Goal: Task Accomplishment & Management: Manage account settings

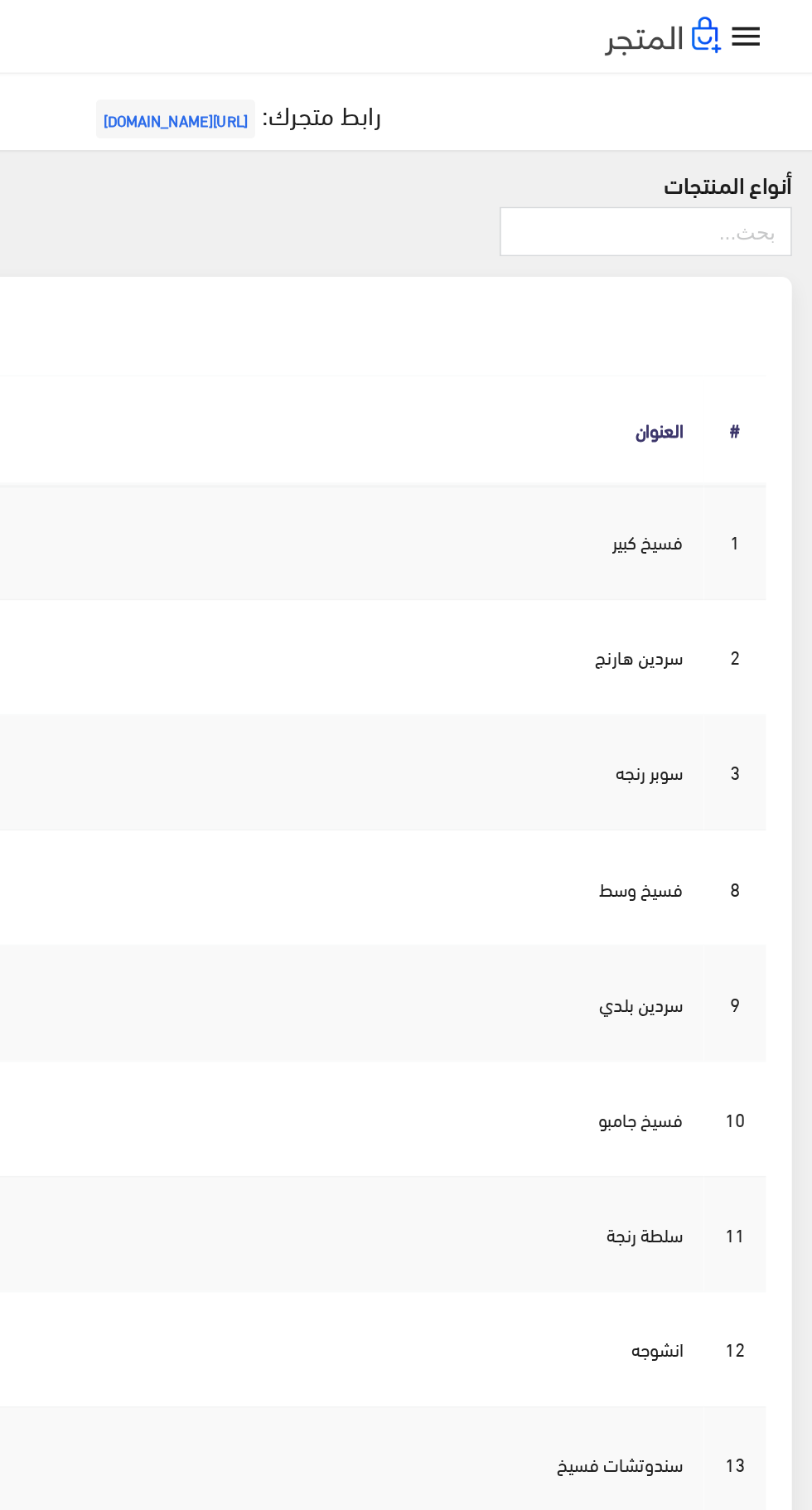
click at [767, 19] on icon "" at bounding box center [769, 24] width 25 height 25
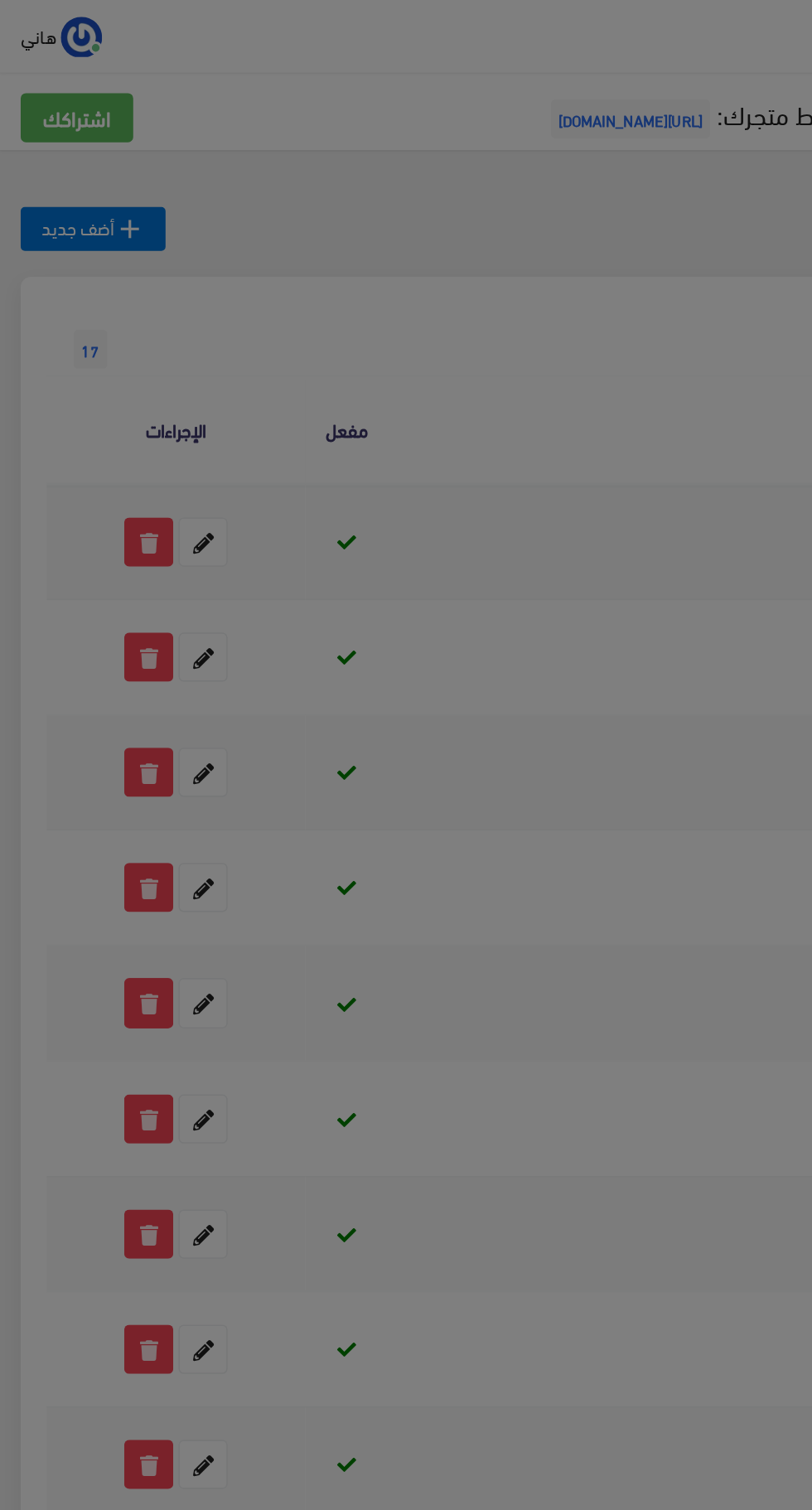
click at [471, 314] on div "مجاني +5% عمولة مبيعات فسخاني اولاد رجب صالح الرئيسية 1" at bounding box center [406, 755] width 812 height 1510
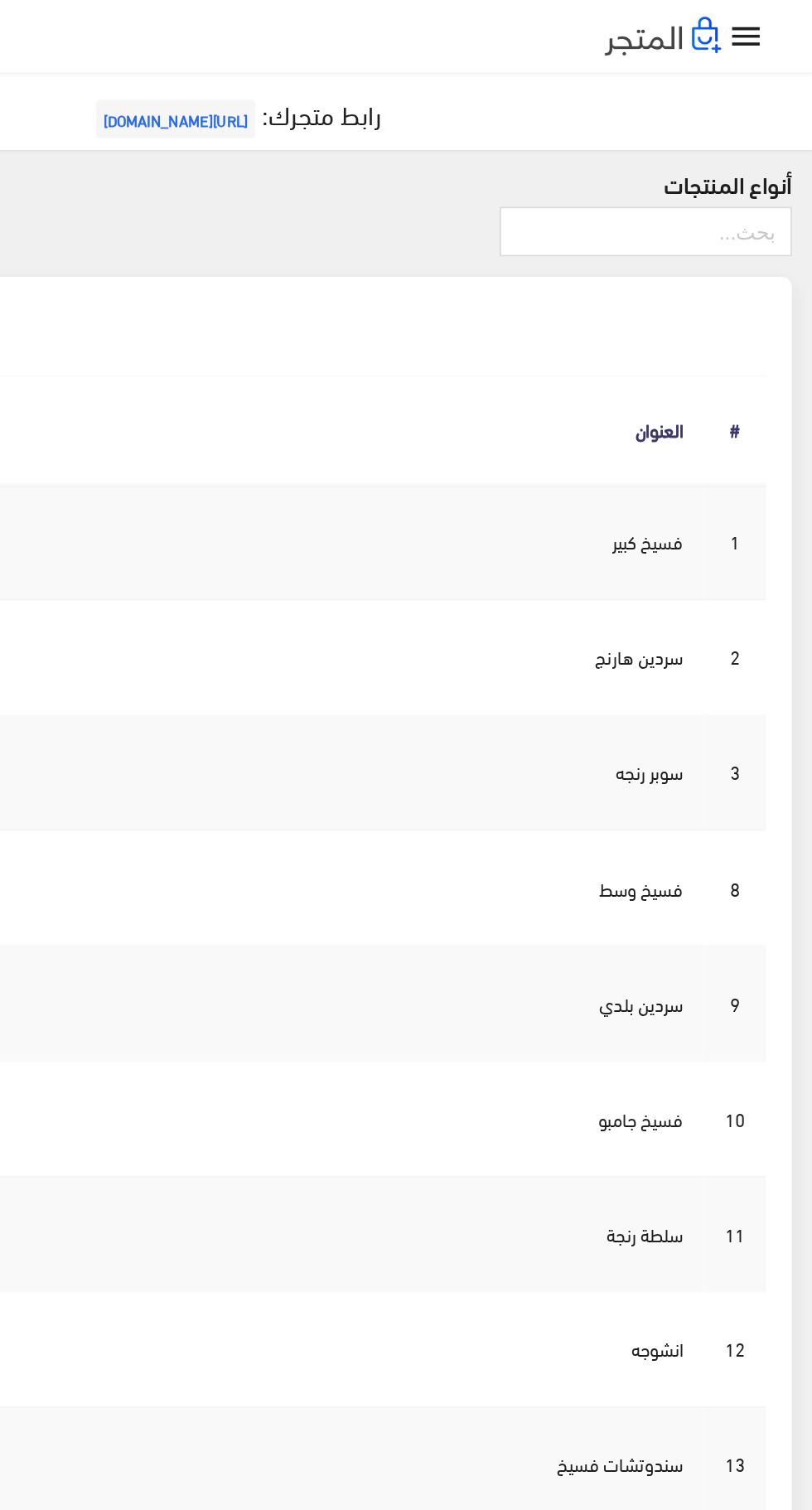
click at [780, 31] on icon "" at bounding box center [769, 24] width 25 height 25
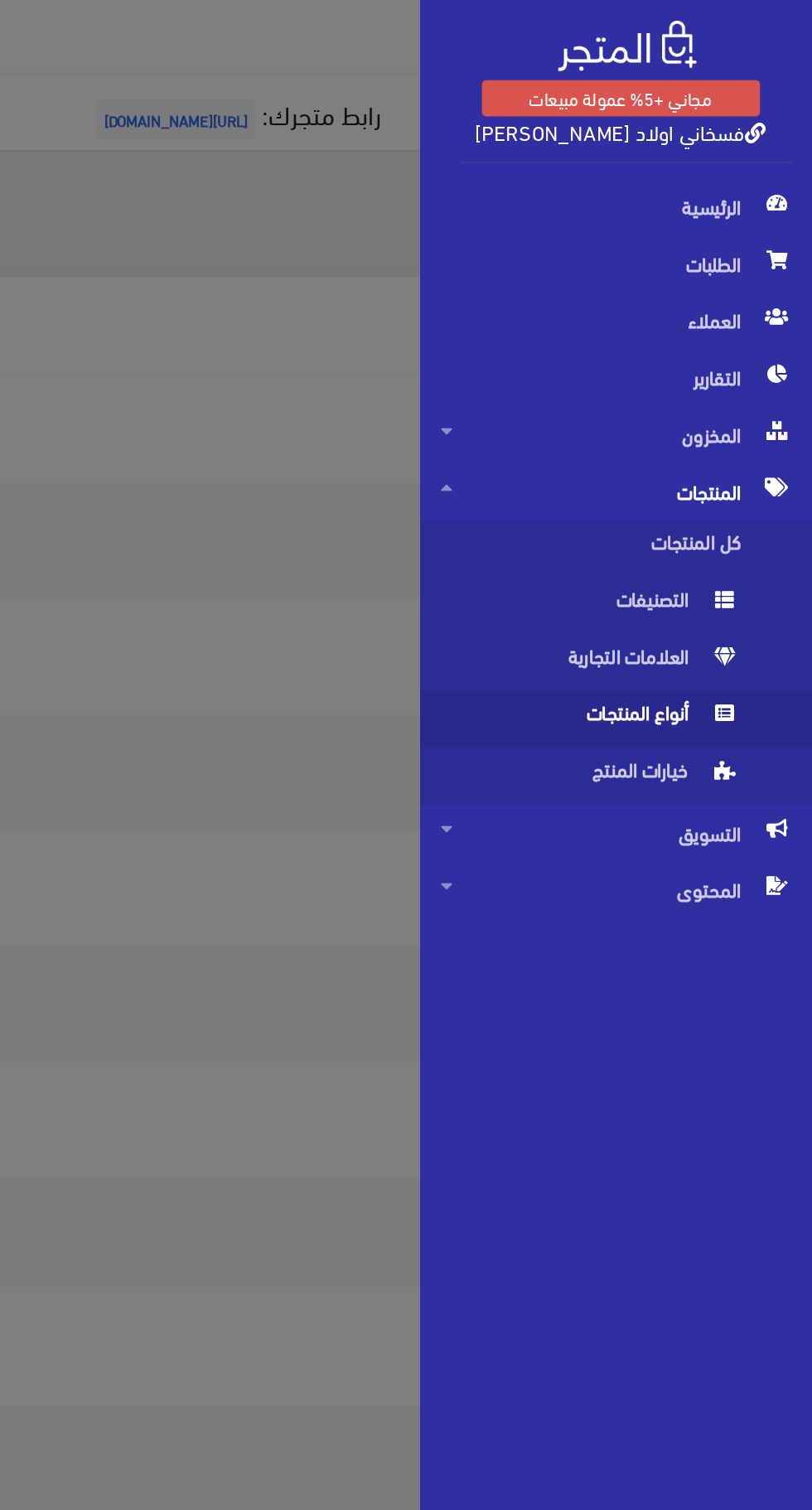
click at [746, 318] on span "المنتجات" at bounding box center [686, 314] width 226 height 36
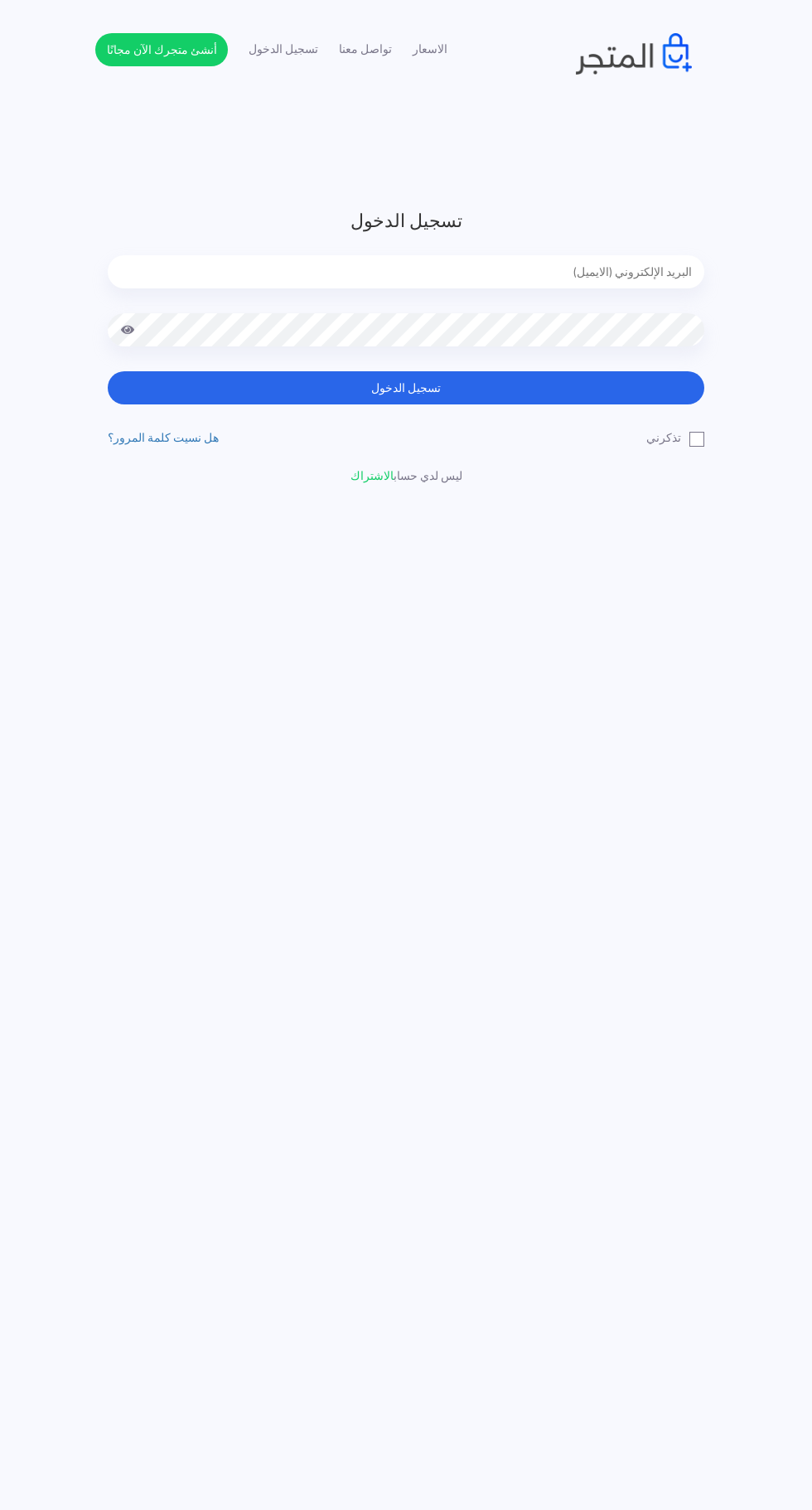
click at [640, 268] on input "email" at bounding box center [406, 272] width 596 height 33
type input "faskhaniawladsaleh@gmail.com"
click at [108, 372] on button "تسجيل الدخول" at bounding box center [406, 389] width 596 height 33
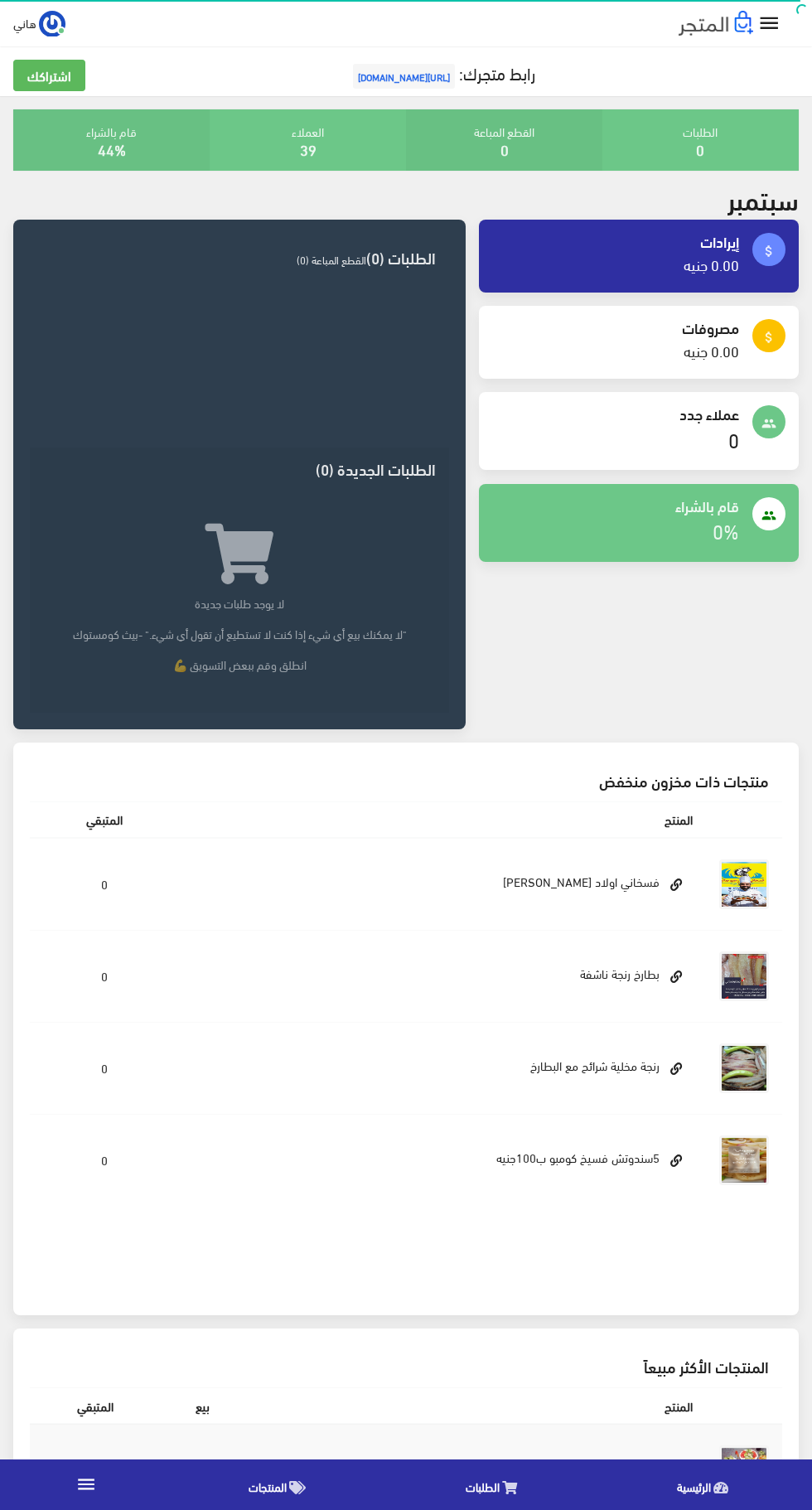
click at [769, 32] on icon "" at bounding box center [769, 24] width 25 height 25
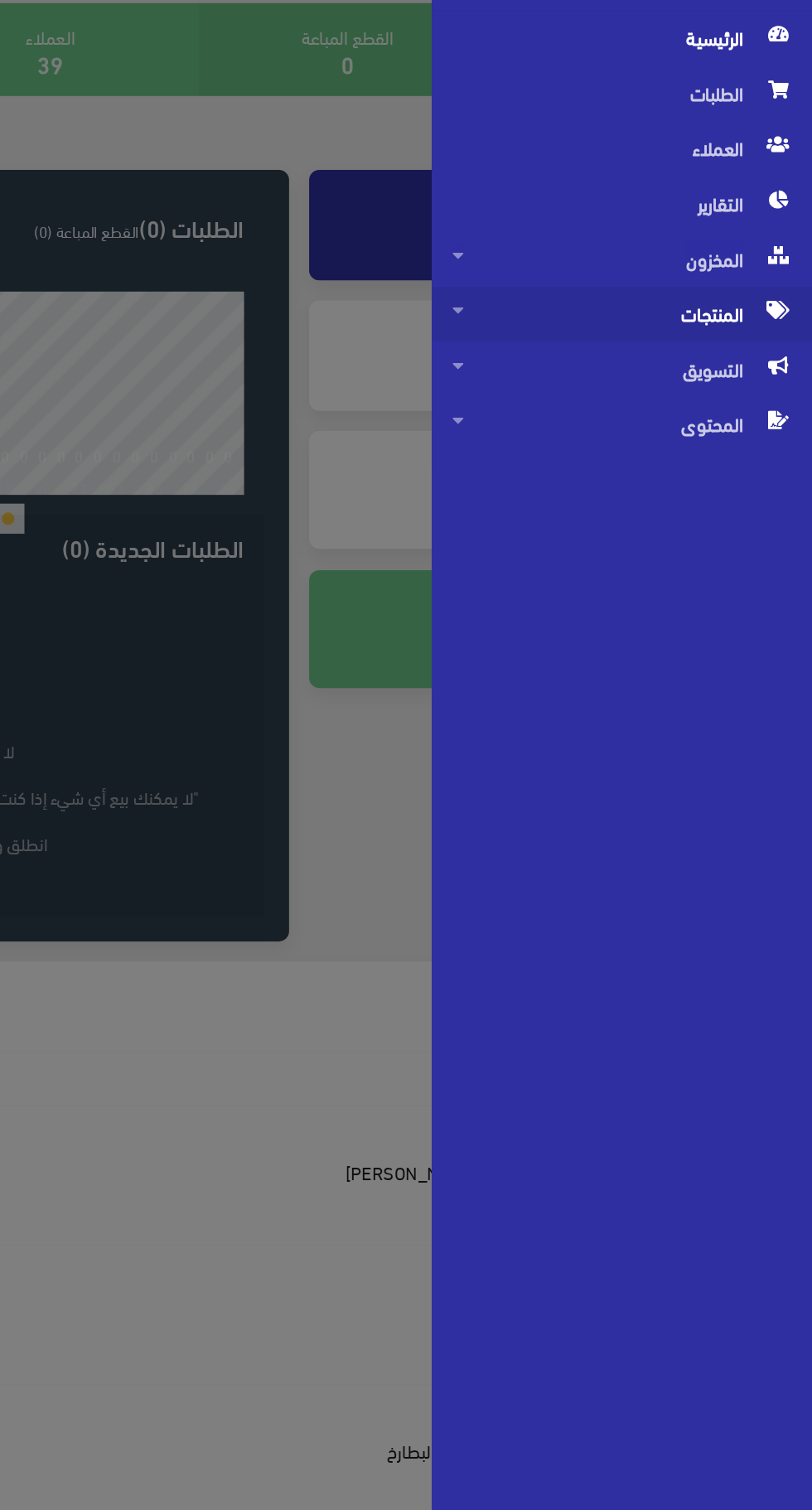
click at [744, 315] on span "المنتجات" at bounding box center [686, 314] width 226 height 36
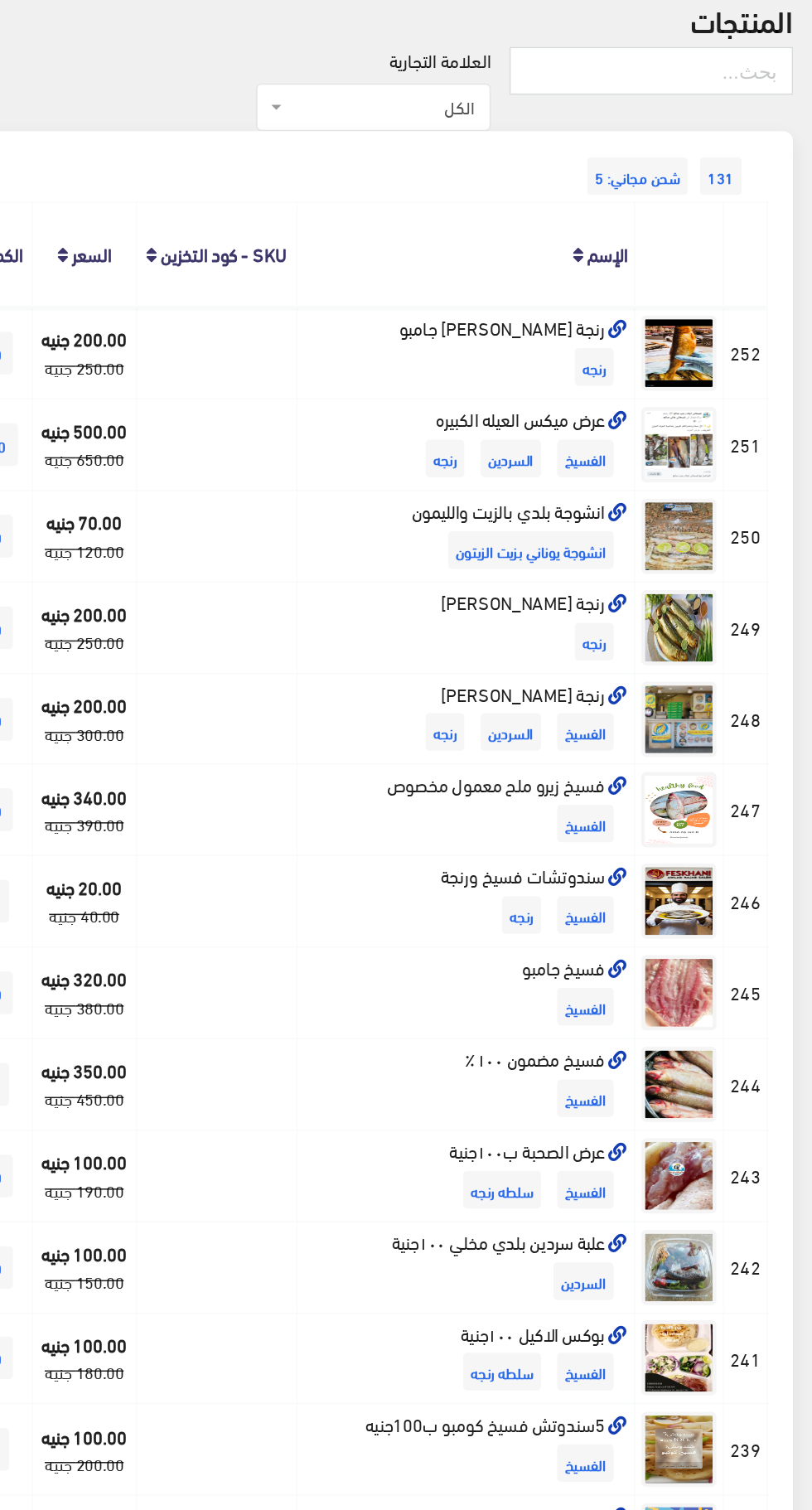
click at [767, 219] on div "131 شحن مجاني: 5" at bounding box center [405, 207] width 752 height 26
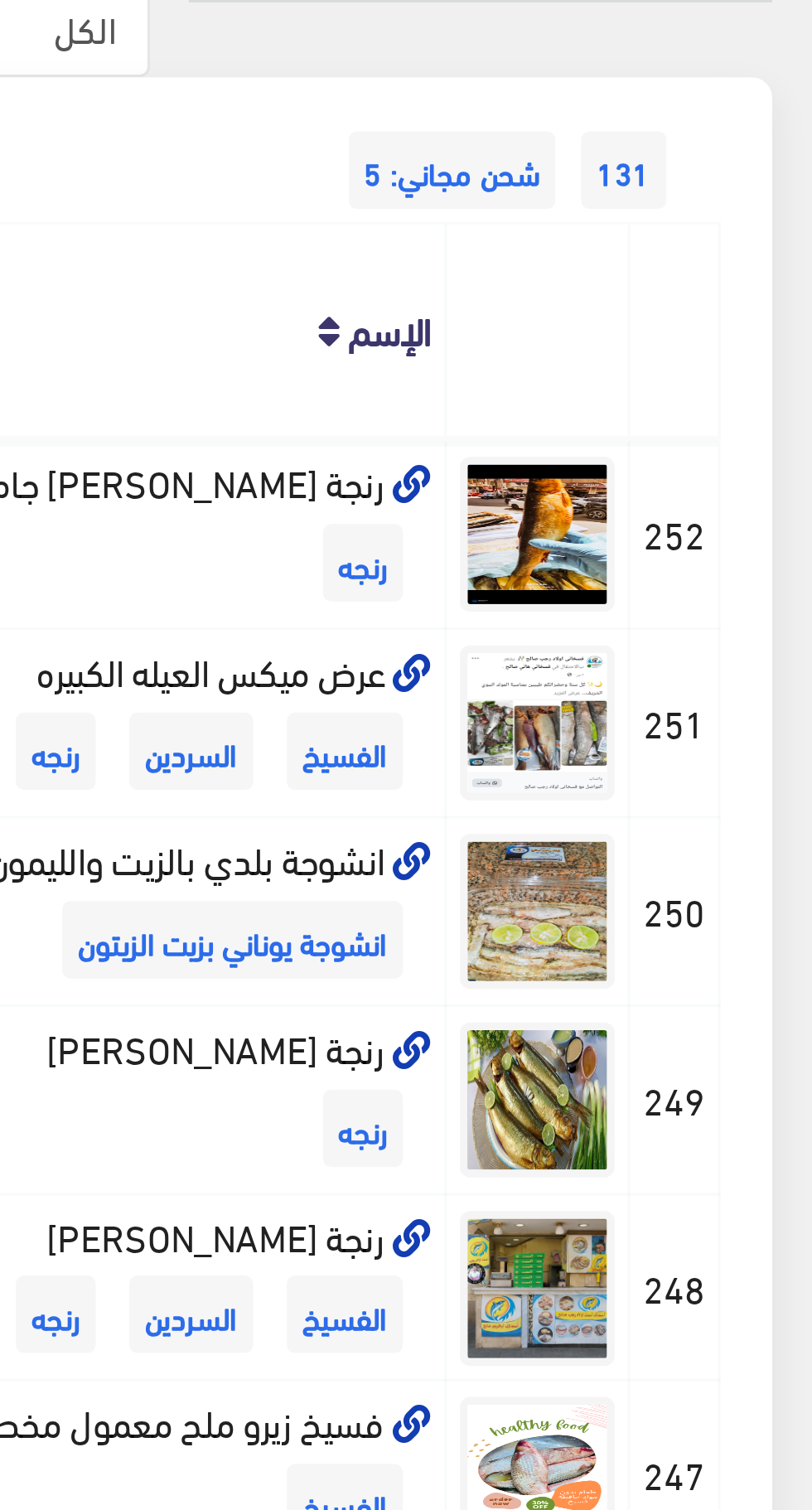
click at [745, 227] on span "131" at bounding box center [751, 223] width 27 height 25
click at [753, 224] on span "131" at bounding box center [751, 223] width 27 height 25
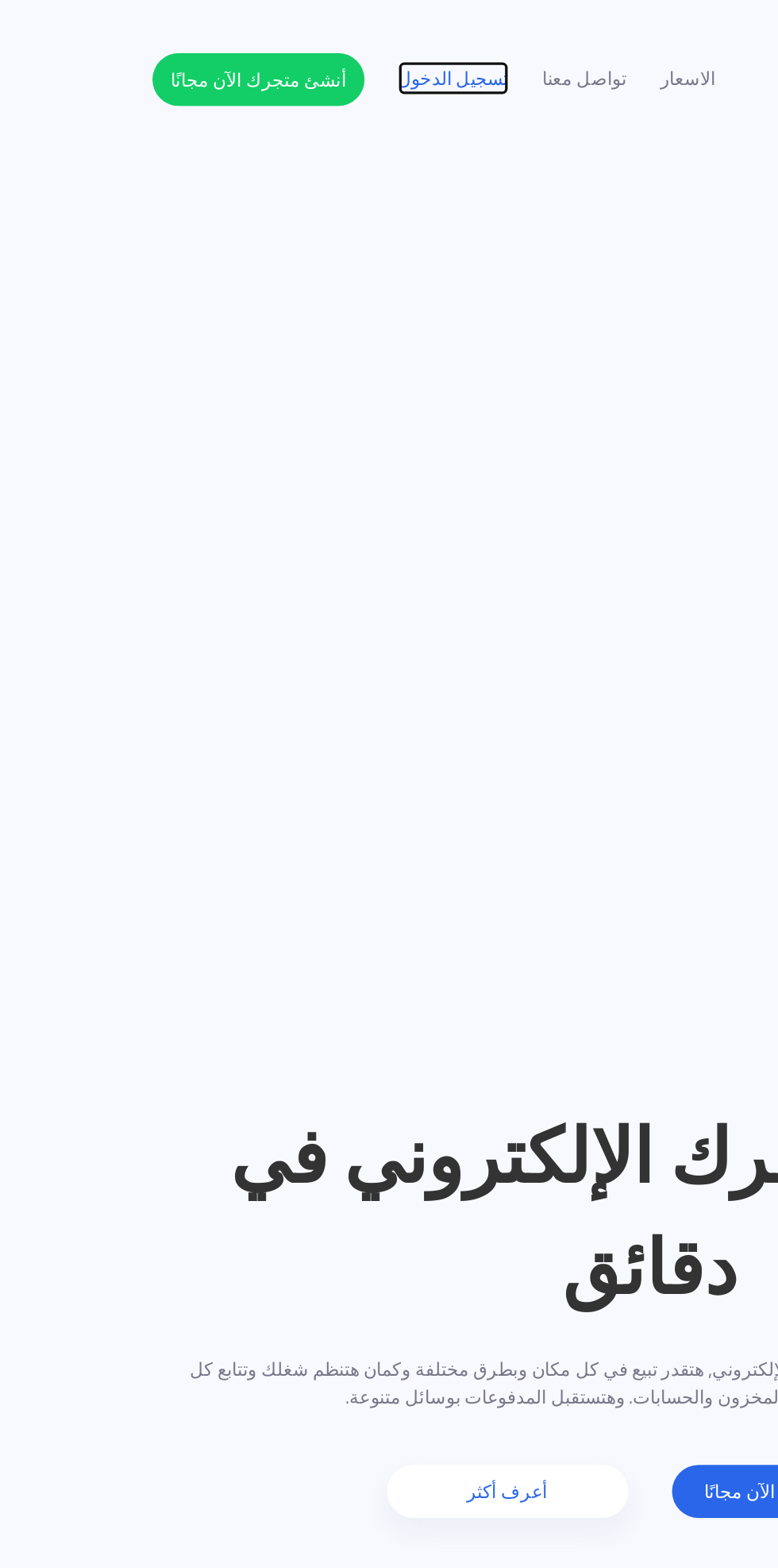
click at [270, 46] on link "تسجيل الدخول" at bounding box center [271, 47] width 67 height 17
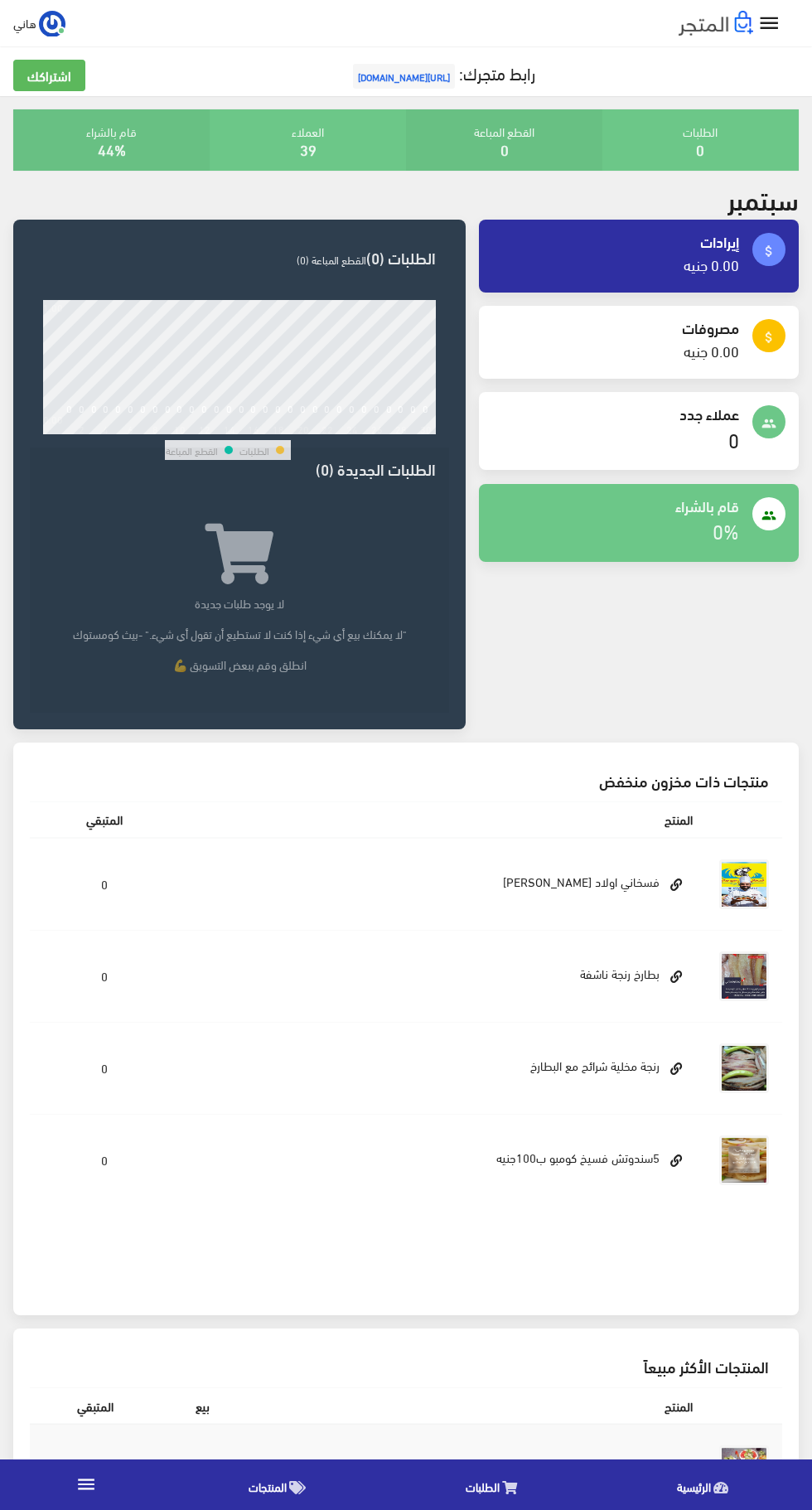
click at [769, 25] on icon "" at bounding box center [769, 24] width 25 height 25
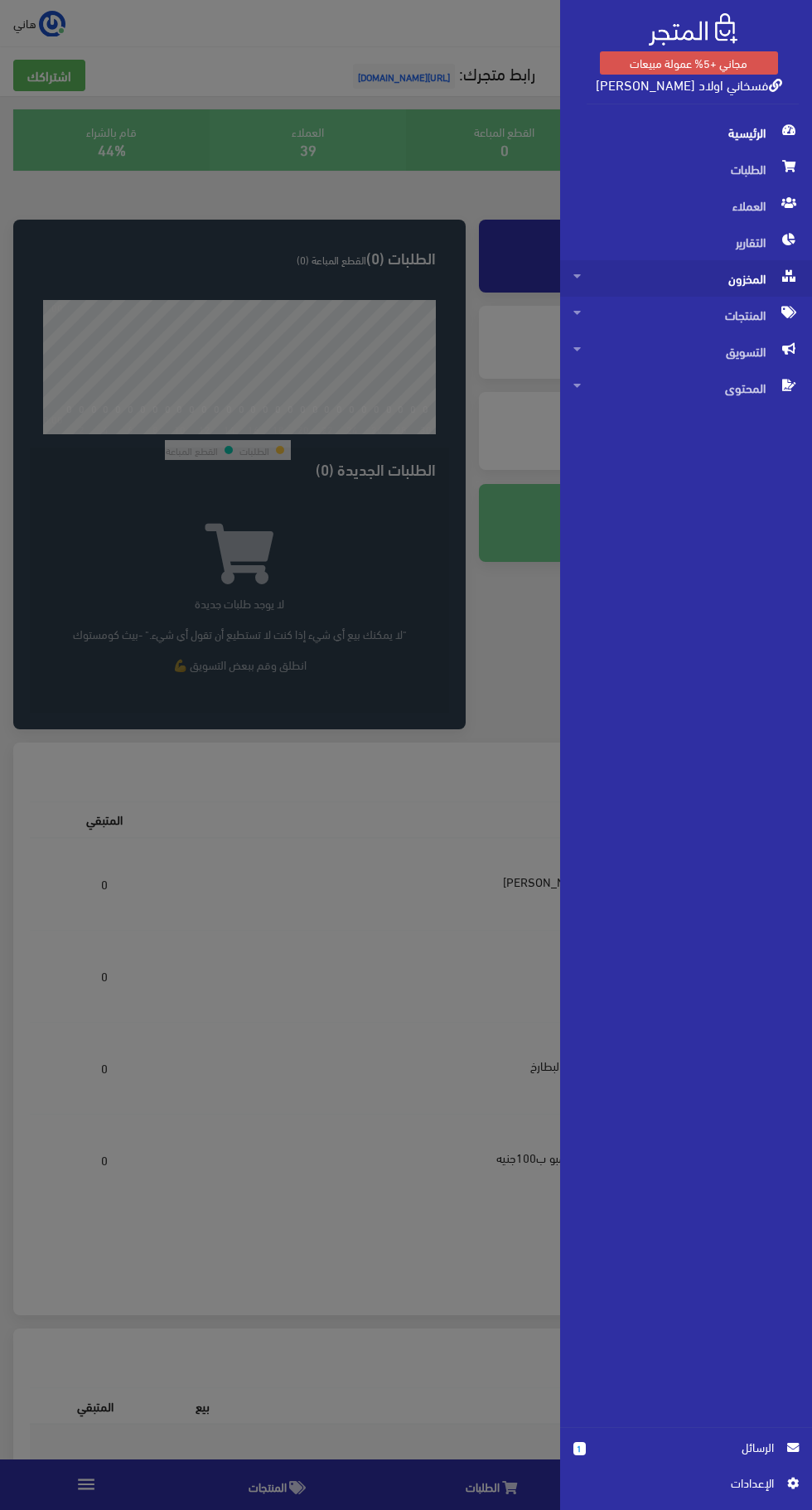
click at [746, 280] on span "المخزون" at bounding box center [686, 278] width 226 height 36
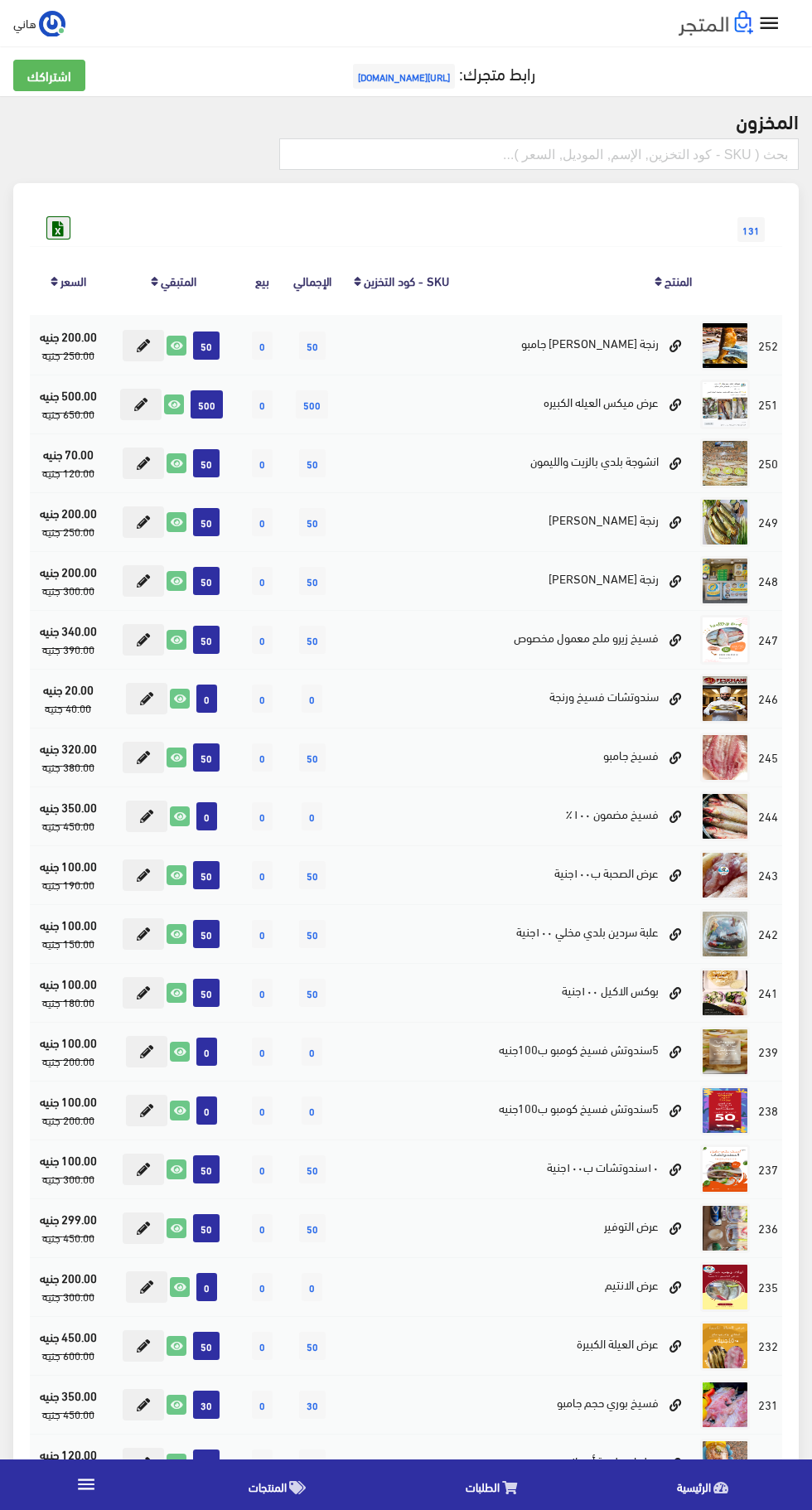
click at [69, 234] on icon at bounding box center [58, 228] width 22 height 22
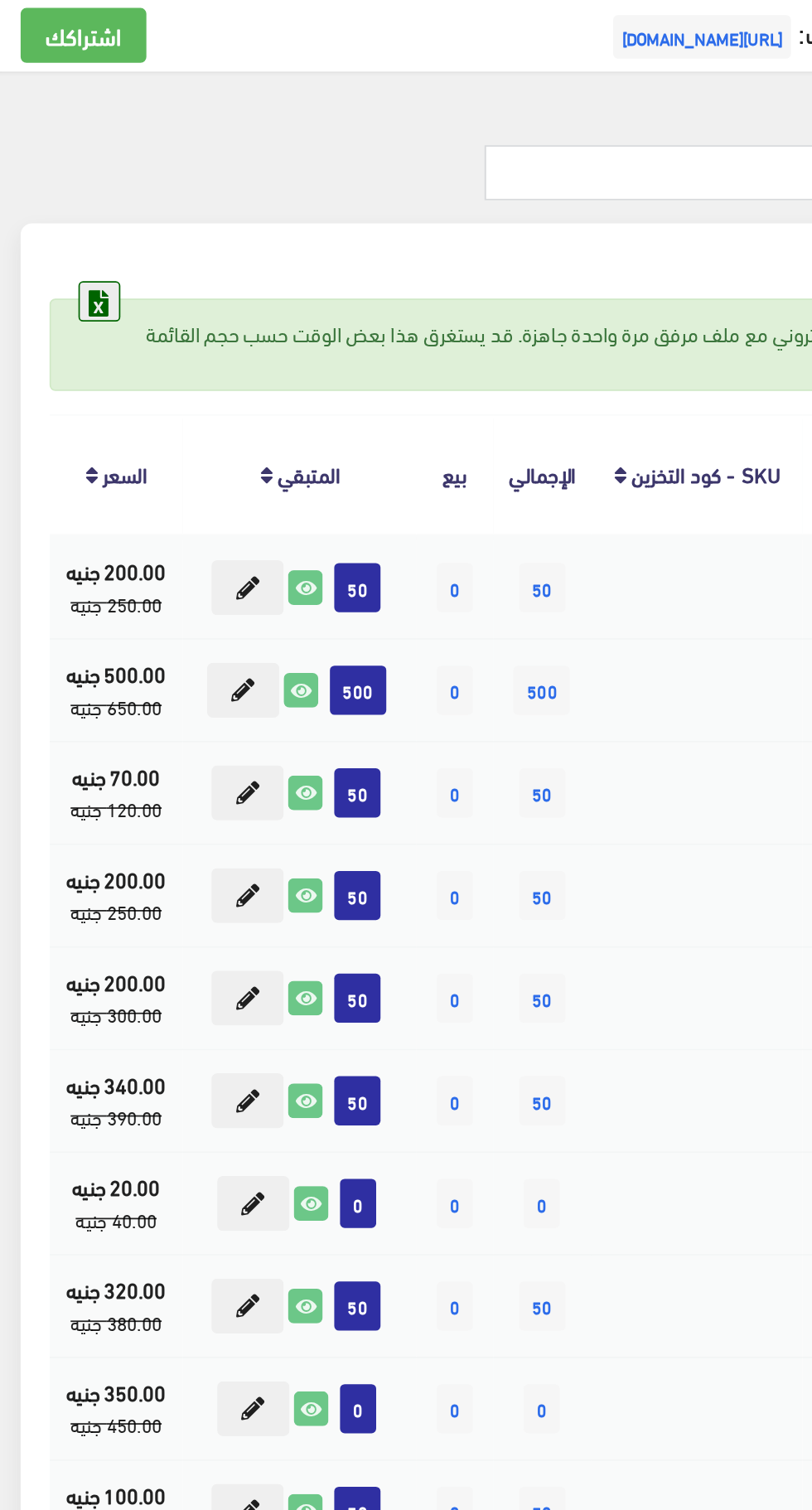
click at [64, 222] on icon at bounding box center [58, 228] width 22 height 22
click at [70, 227] on link at bounding box center [58, 229] width 24 height 24
click at [64, 228] on icon at bounding box center [58, 228] width 22 height 22
click at [115, 256] on div "نحن ننشيء ملف CSV الخاص بك. سوف تتلقى رسالة بريد إلكتروني مع ملف مرفق مرة واحدة…" at bounding box center [405, 253] width 752 height 53
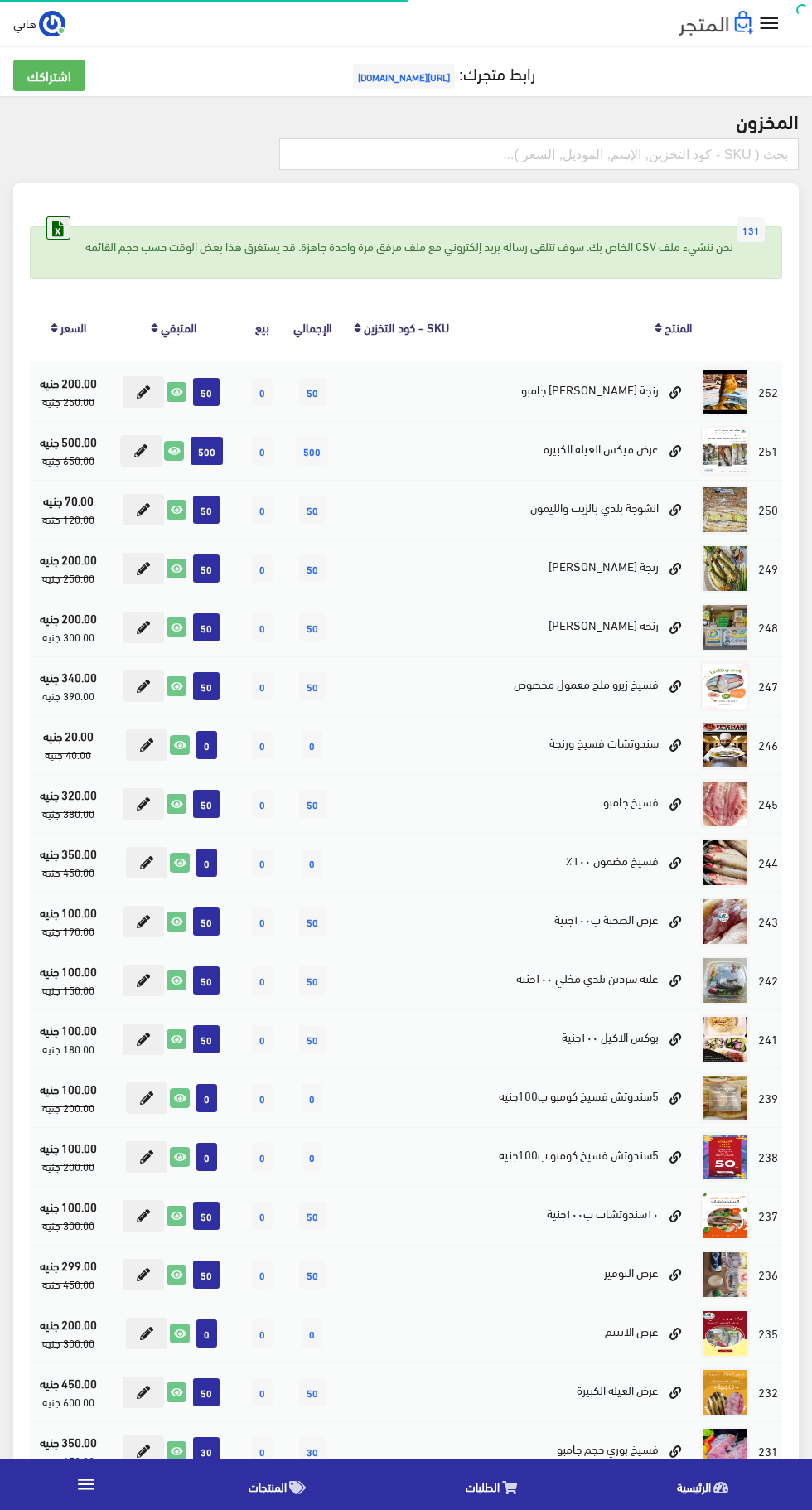
click at [58, 228] on icon at bounding box center [58, 228] width 22 height 22
click at [59, 227] on icon at bounding box center [58, 228] width 22 height 22
click at [58, 228] on icon at bounding box center [58, 228] width 22 height 22
click at [62, 222] on icon at bounding box center [58, 228] width 22 height 22
click at [64, 228] on icon at bounding box center [58, 228] width 22 height 22
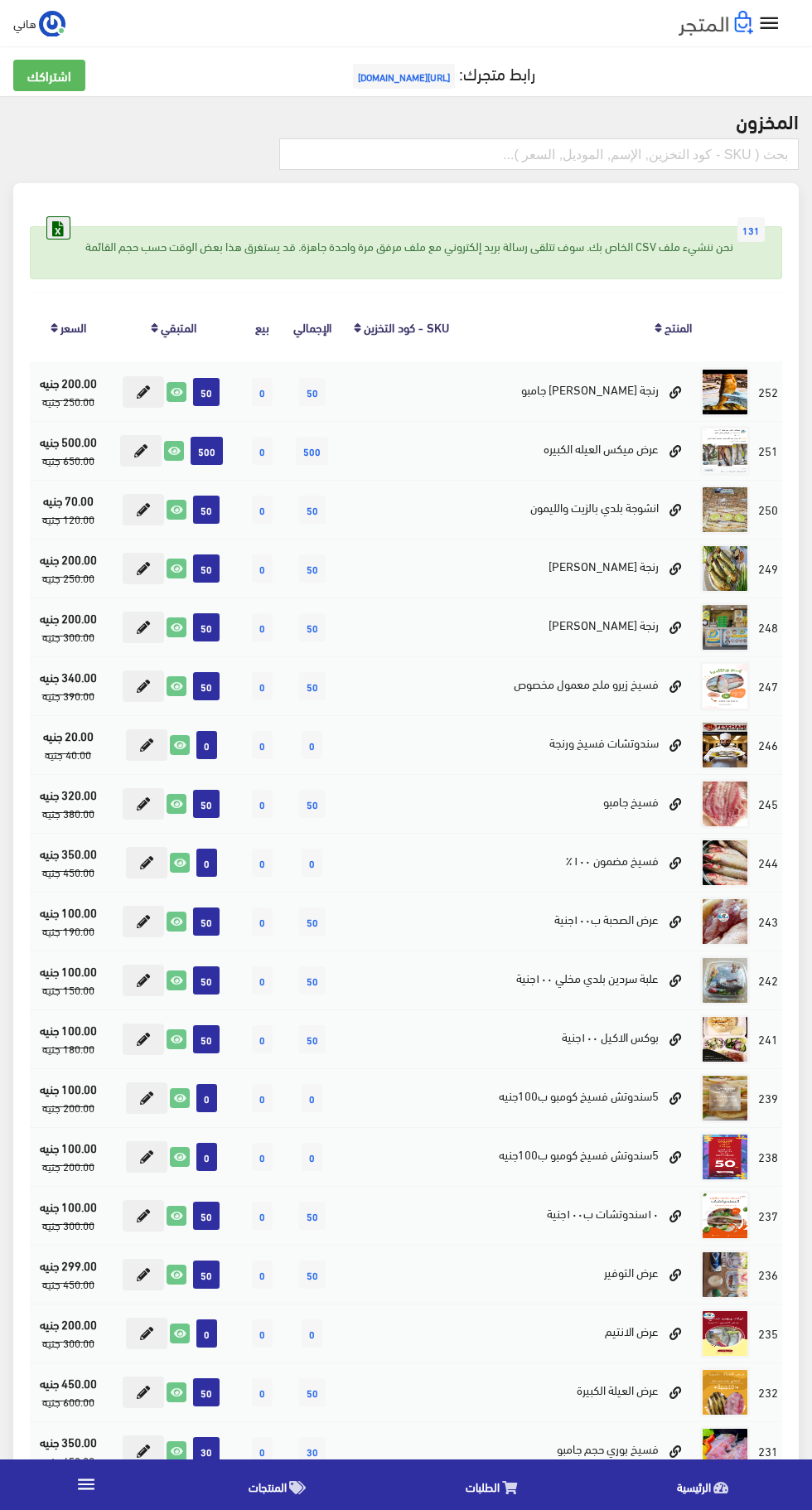
click at [58, 228] on icon at bounding box center [58, 228] width 22 height 22
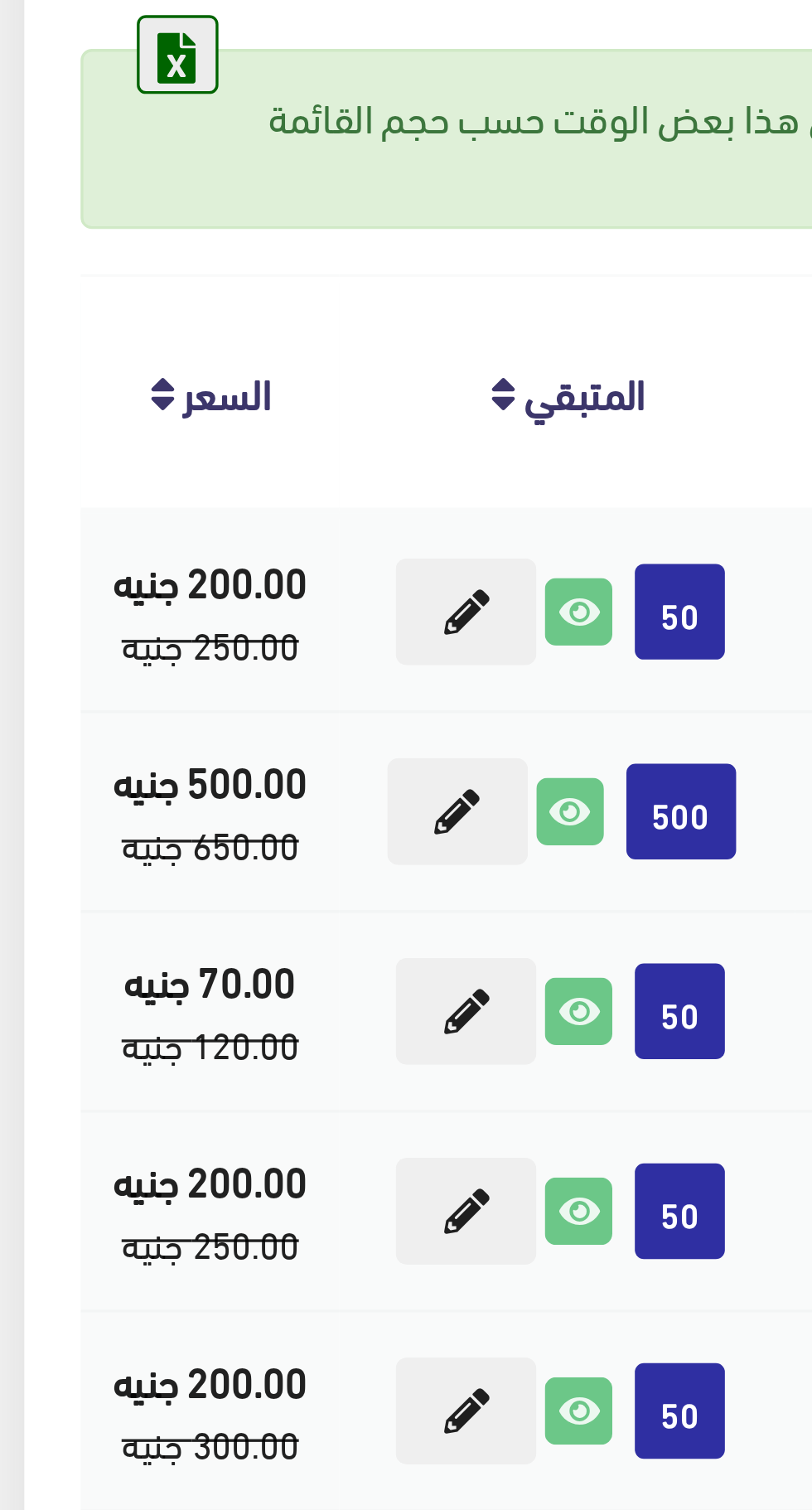
click at [56, 229] on icon at bounding box center [58, 228] width 22 height 22
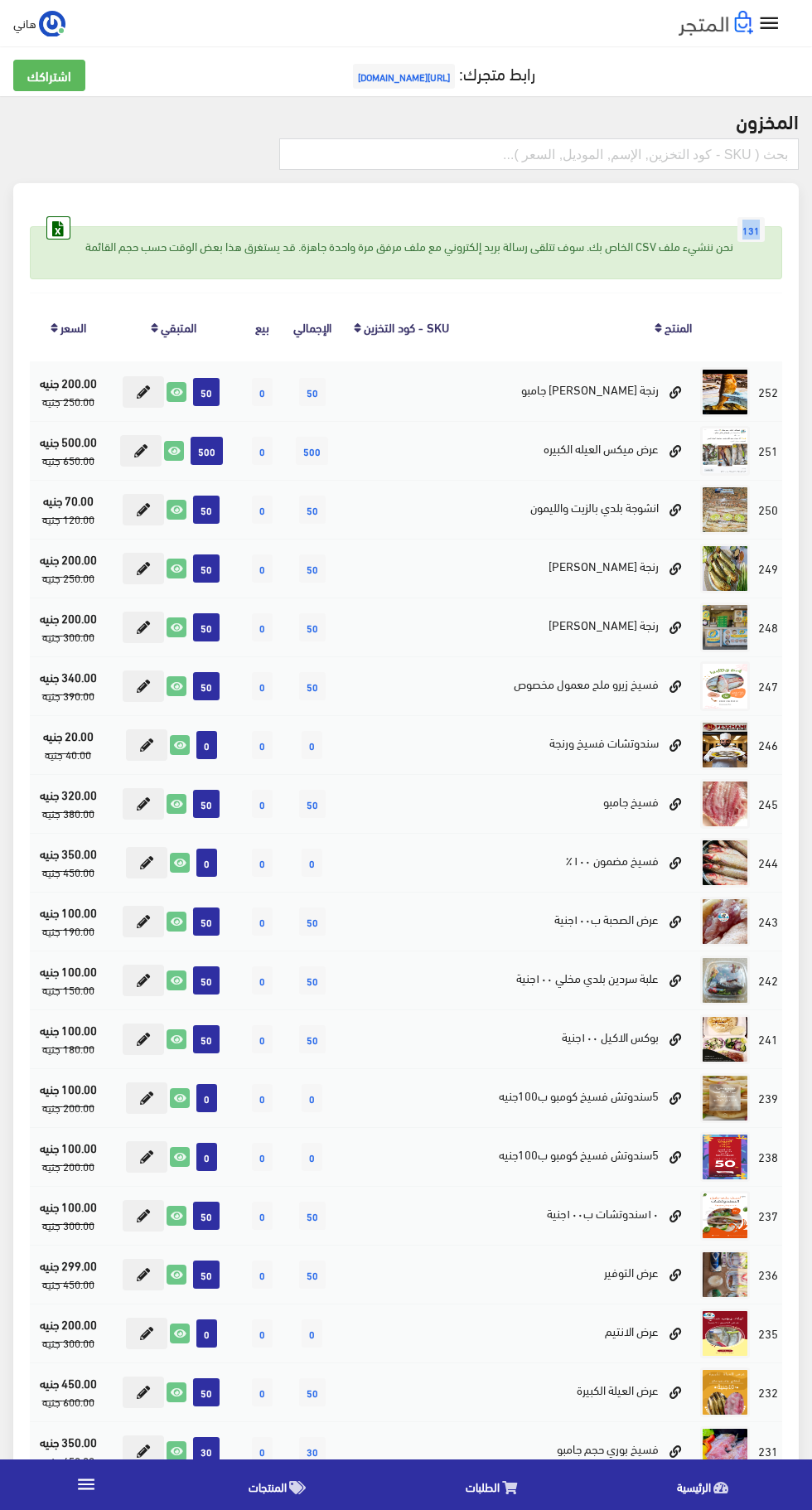
click at [520, 257] on div "نحن ننشيء ملف CSV الخاص بك. سوف تتلقى رسالة بريد إلكتروني مع ملف مرفق مرة واحدة…" at bounding box center [405, 253] width 752 height 53
click at [66, 228] on icon at bounding box center [58, 228] width 22 height 22
click at [772, 16] on icon "" at bounding box center [769, 24] width 25 height 25
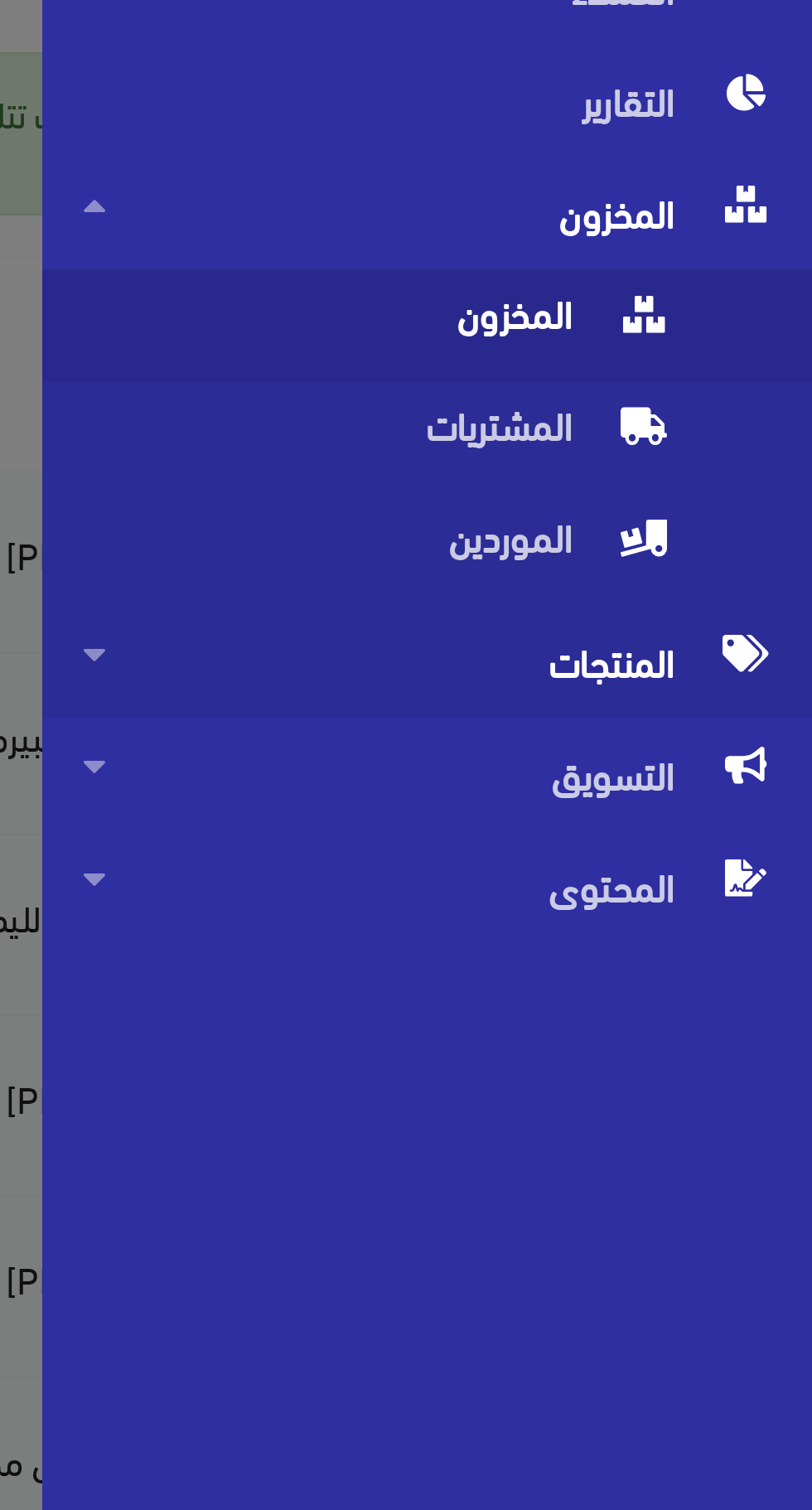
click at [744, 423] on span "المنتجات" at bounding box center [686, 424] width 226 height 36
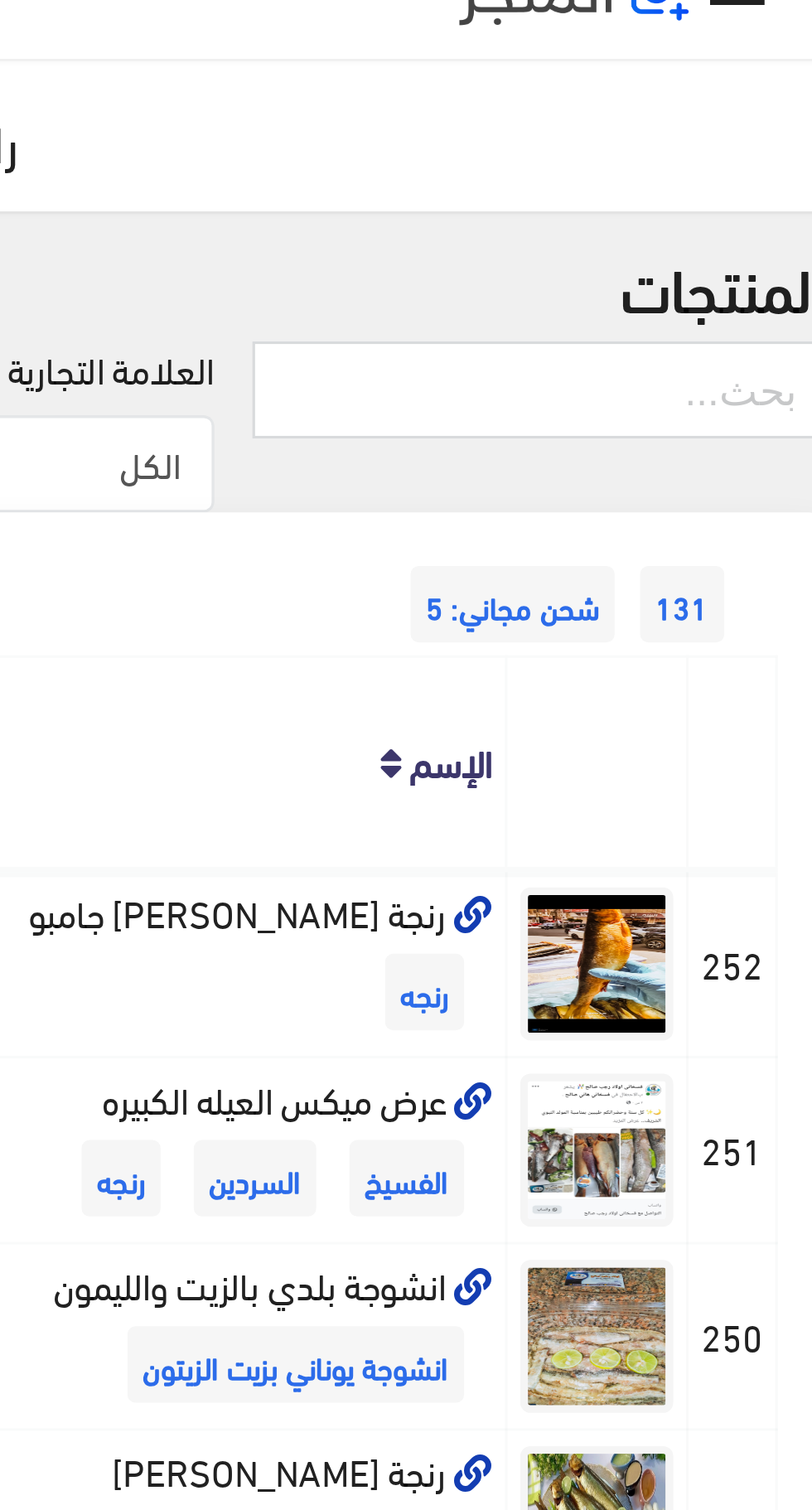
click at [751, 222] on span "131" at bounding box center [751, 223] width 27 height 25
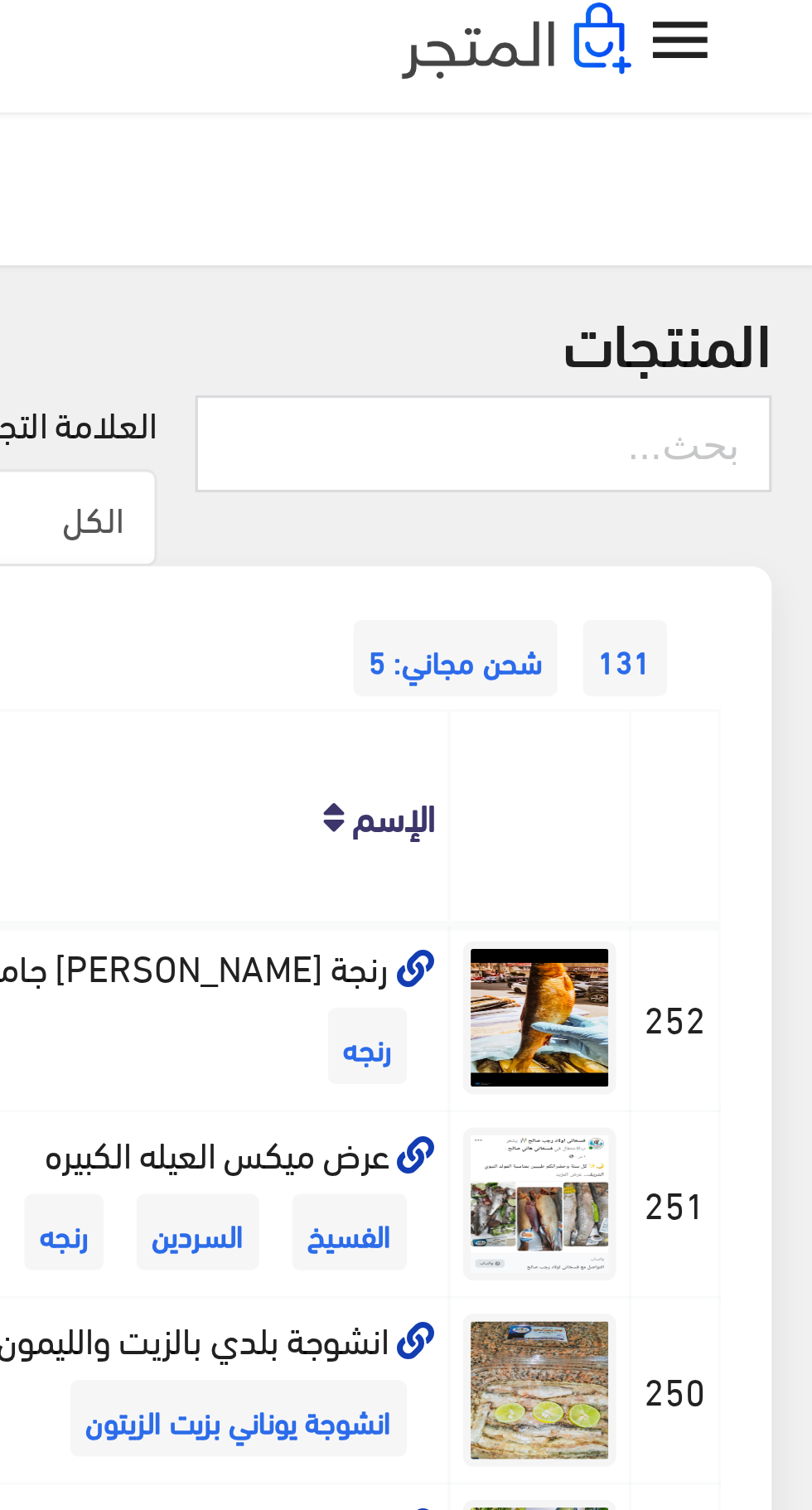
scroll to position [4, 0]
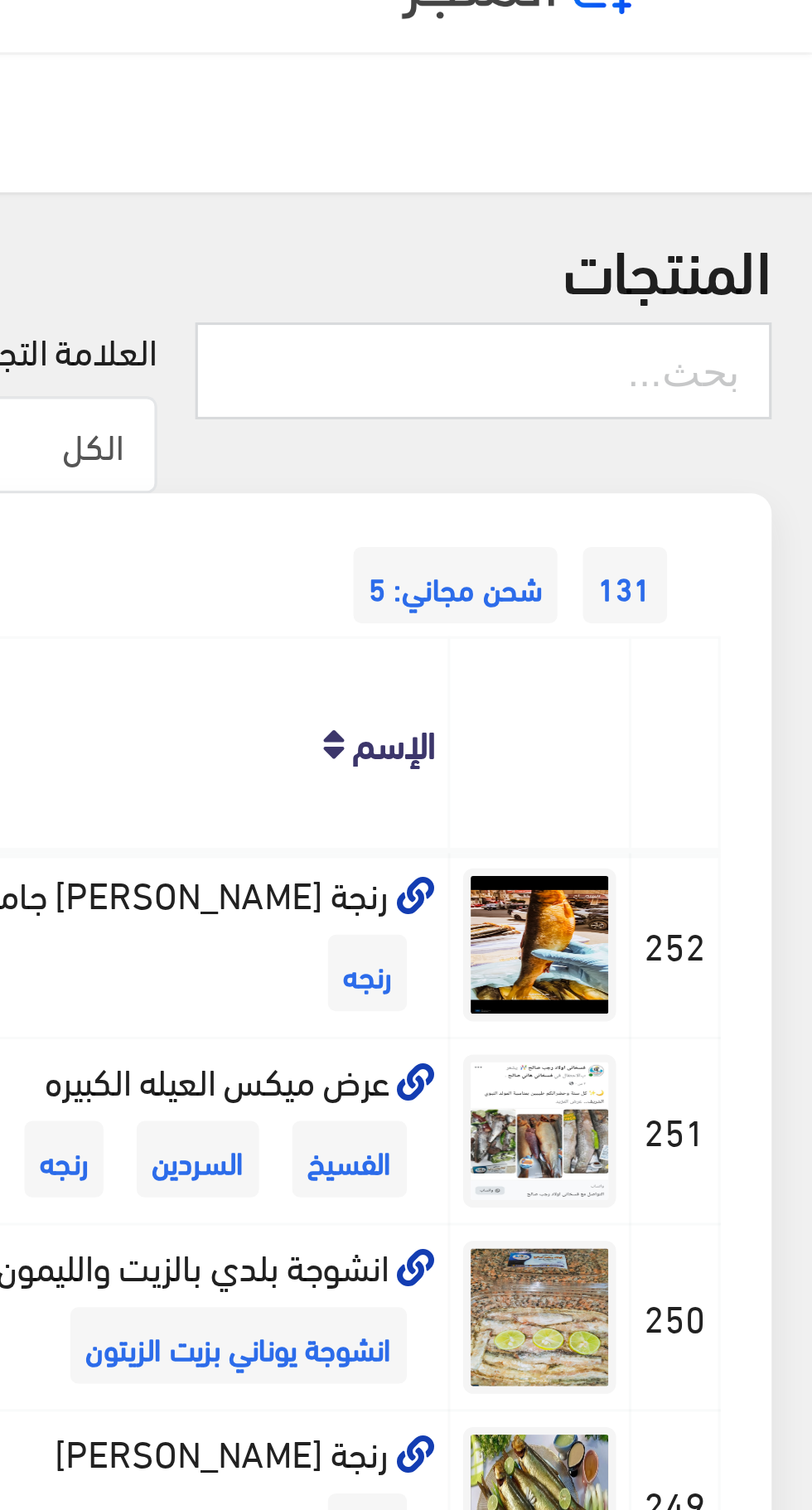
click at [761, 259] on th at bounding box center [767, 272] width 29 height 69
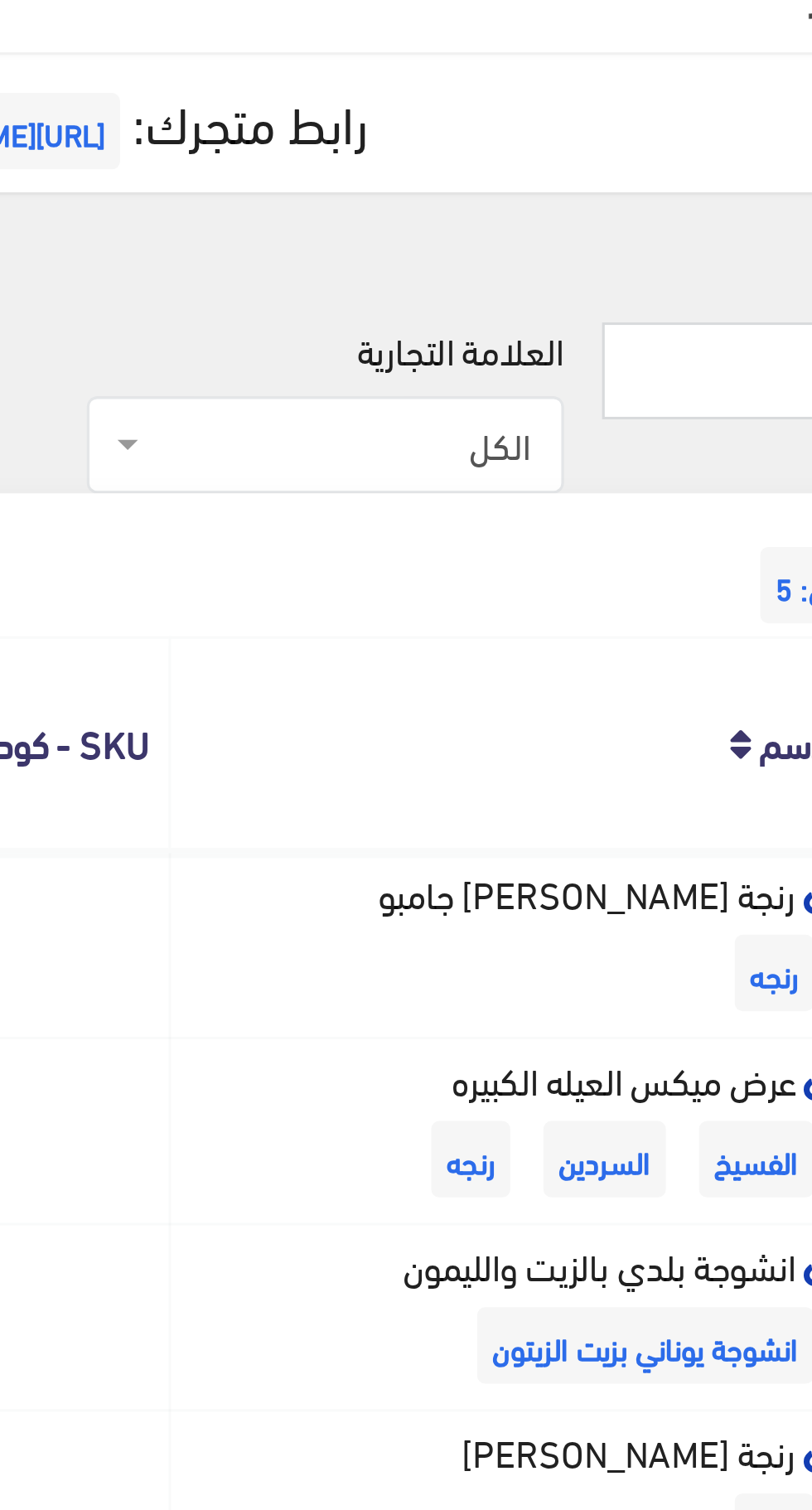
click at [549, 174] on span "الكل" at bounding box center [527, 174] width 124 height 17
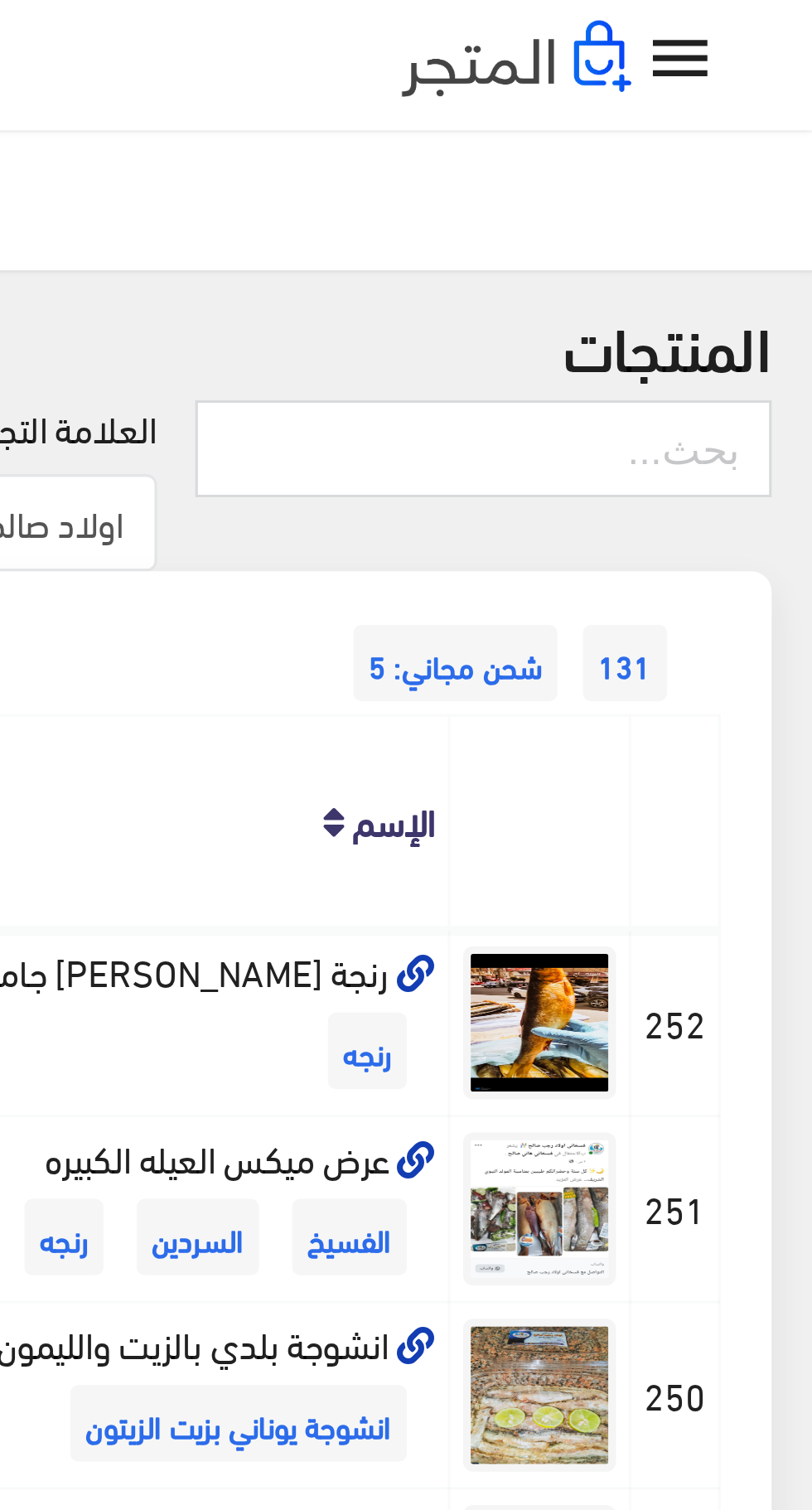
scroll to position [0, 0]
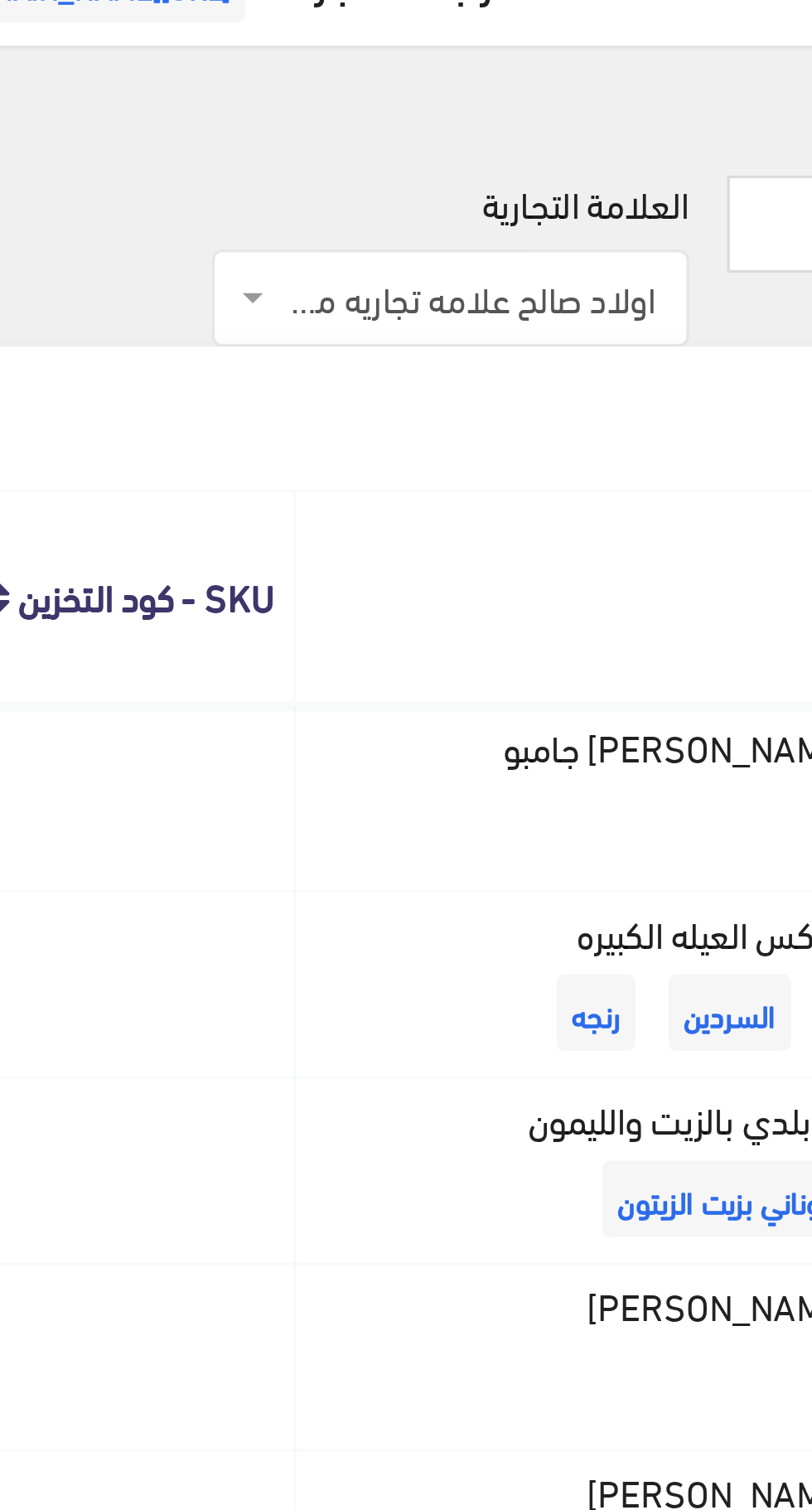
click at [520, 174] on span "اولاد صالح علامه تجاريه مسجله" at bounding box center [527, 178] width 124 height 17
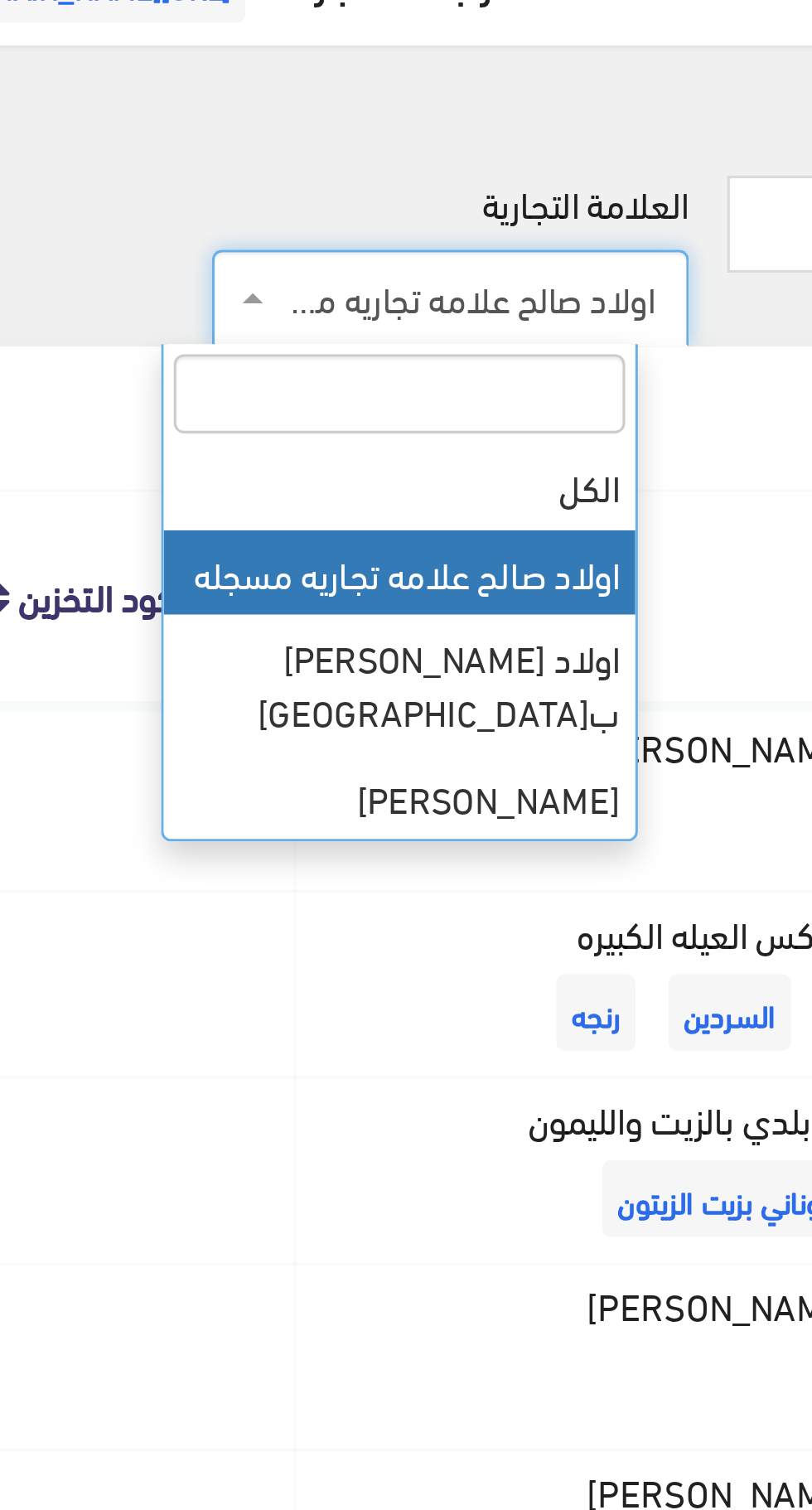
select select "https://account.almatjar.store/products?brand=2"
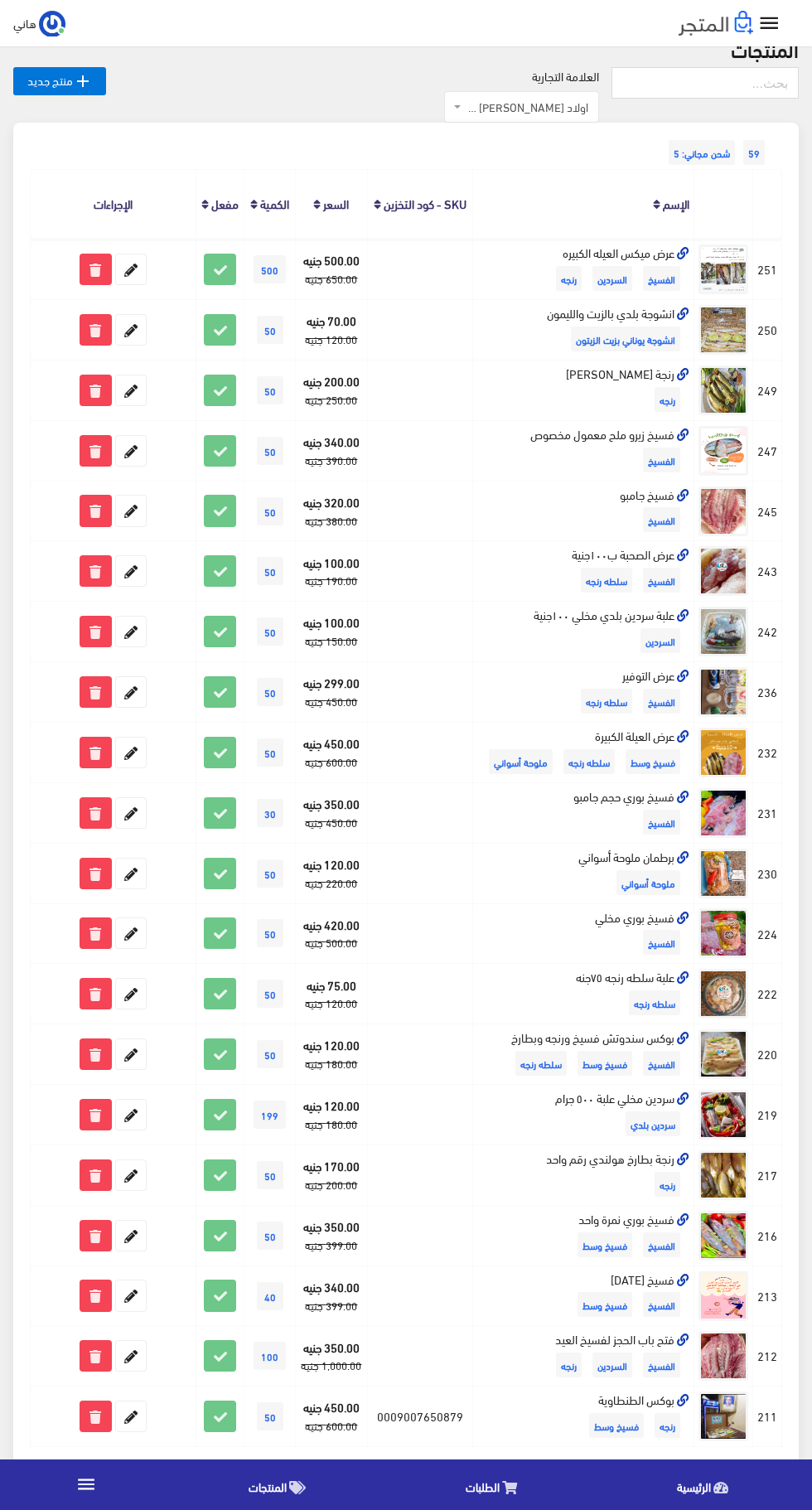
scroll to position [72, 0]
